Goal: Information Seeking & Learning: Learn about a topic

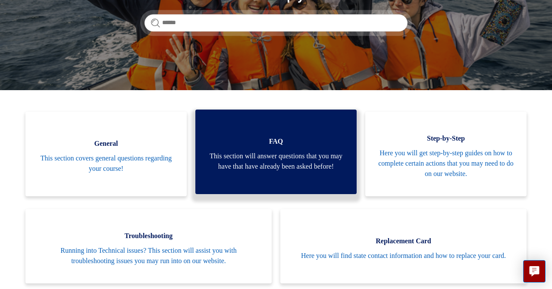
scroll to position [137, 0]
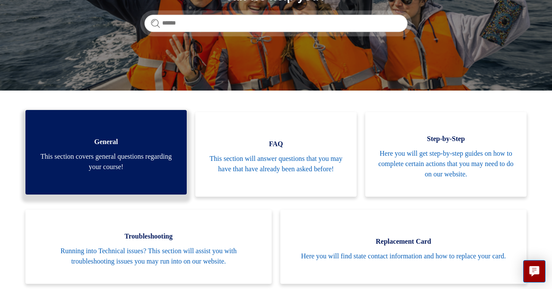
click at [167, 163] on span "This section covers general questions regarding your course!" at bounding box center [106, 161] width 136 height 21
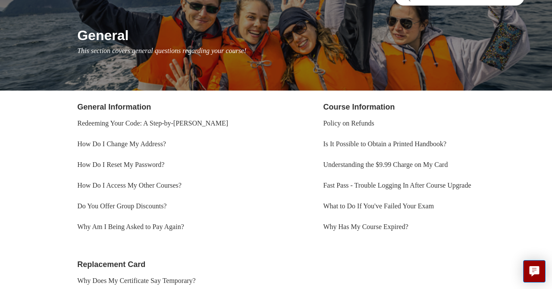
scroll to position [90, 0]
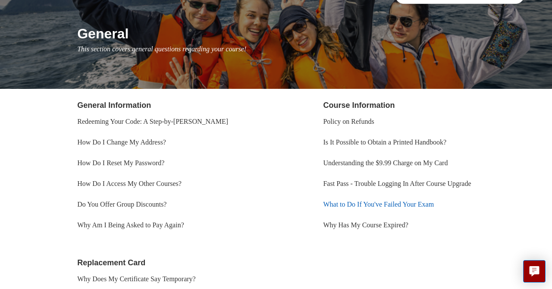
click at [343, 202] on link "What to Do If You've Failed Your Exam" at bounding box center [378, 204] width 111 height 7
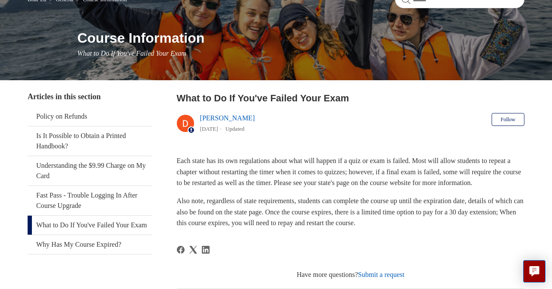
scroll to position [96, 0]
